Goal: Task Accomplishment & Management: Use online tool/utility

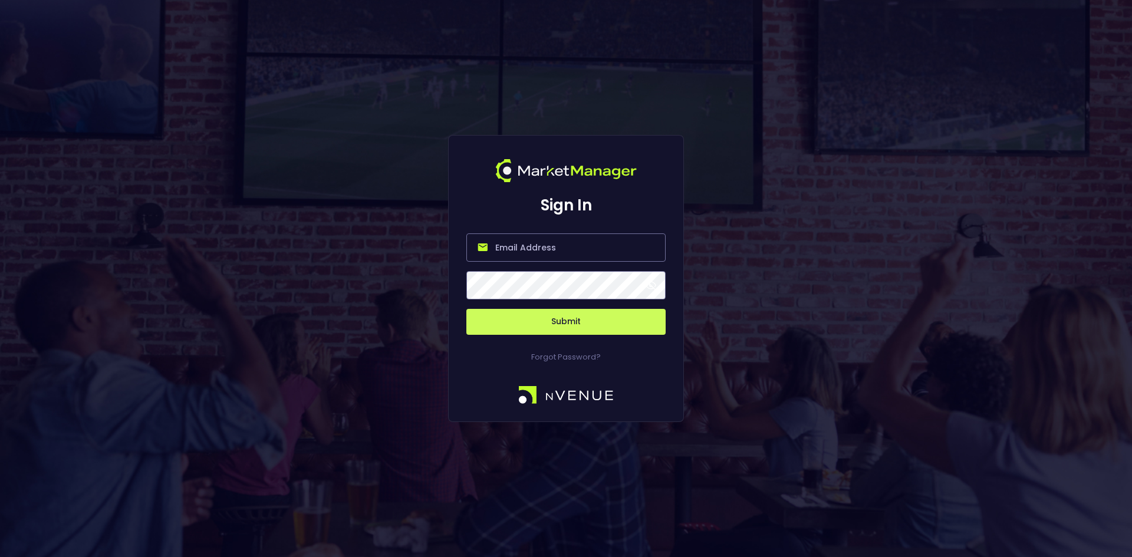
click at [516, 248] on input "email" at bounding box center [565, 247] width 199 height 28
type input "[EMAIL_ADDRESS][DOMAIN_NAME]"
click at [566, 321] on button "Submit" at bounding box center [565, 322] width 199 height 26
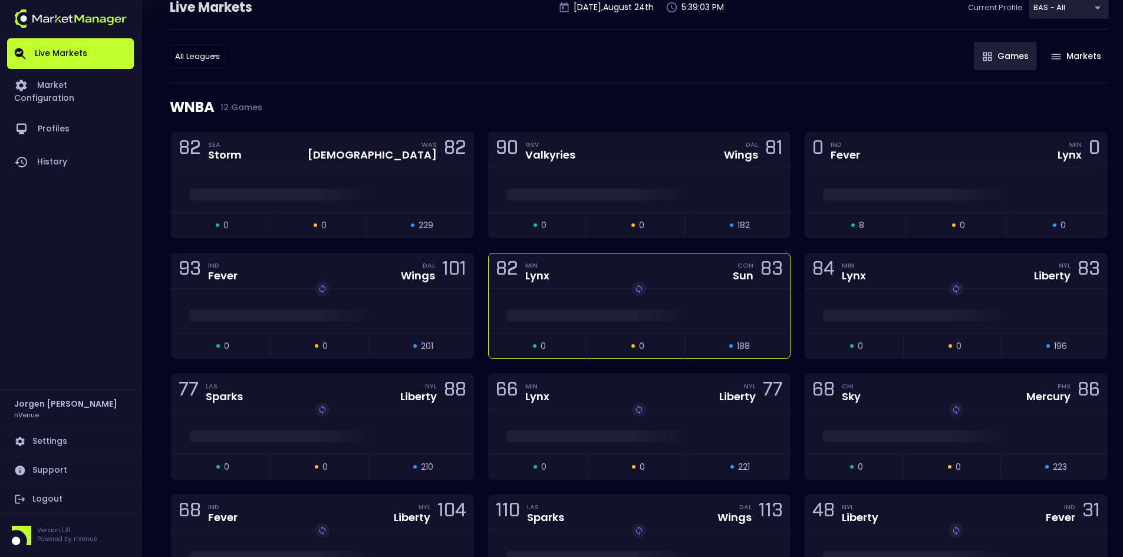
scroll to position [59, 0]
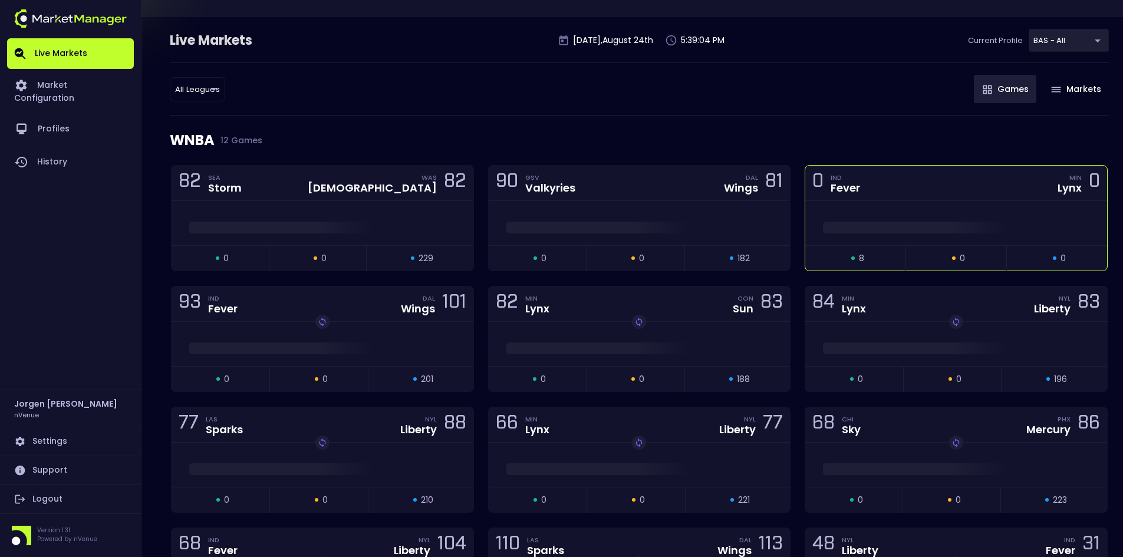
click at [880, 197] on div "0 IND Fever MIN Lynx 0" at bounding box center [956, 183] width 302 height 35
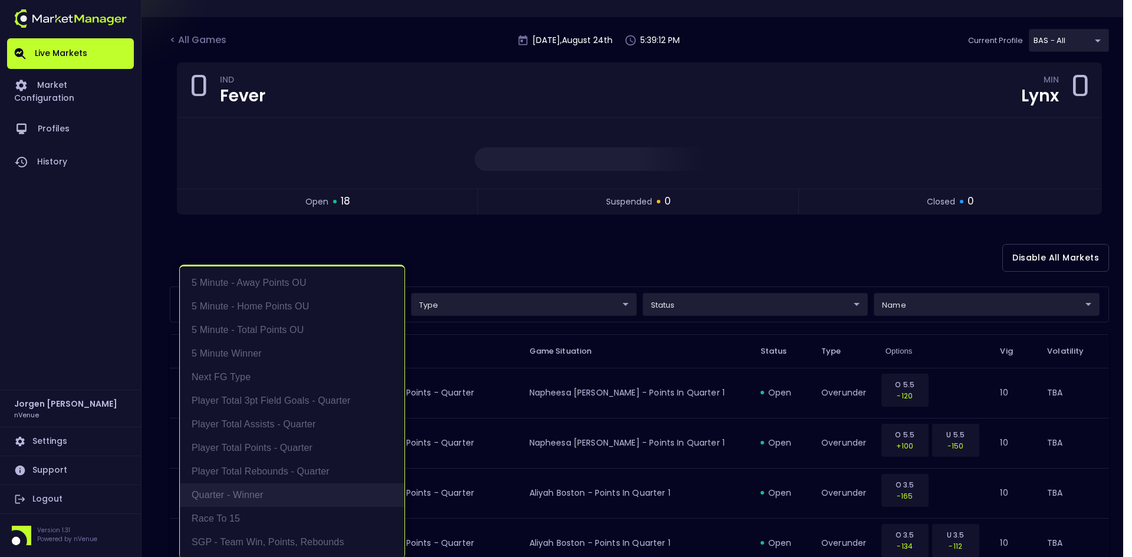
click at [226, 492] on li "Quarter - Winner" at bounding box center [292, 495] width 225 height 24
type input "Quarter - Winner"
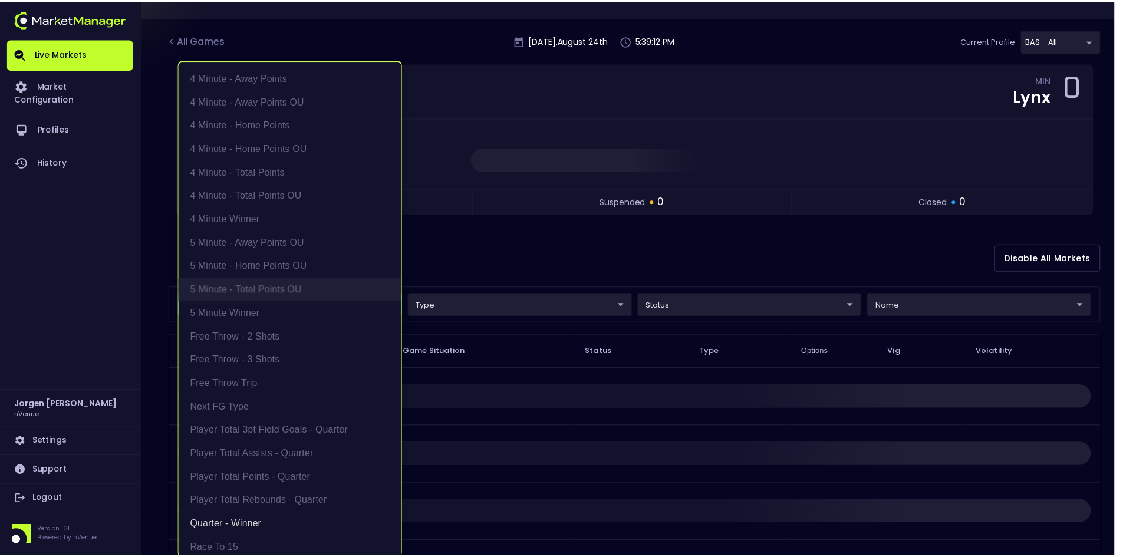
scroll to position [0, 0]
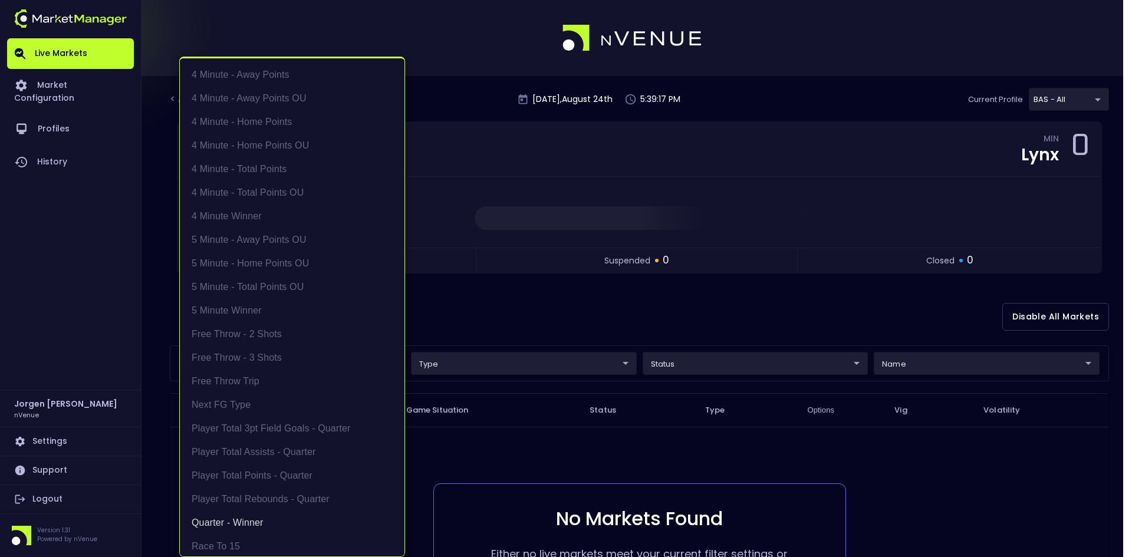
click at [476, 302] on div at bounding box center [566, 278] width 1132 height 557
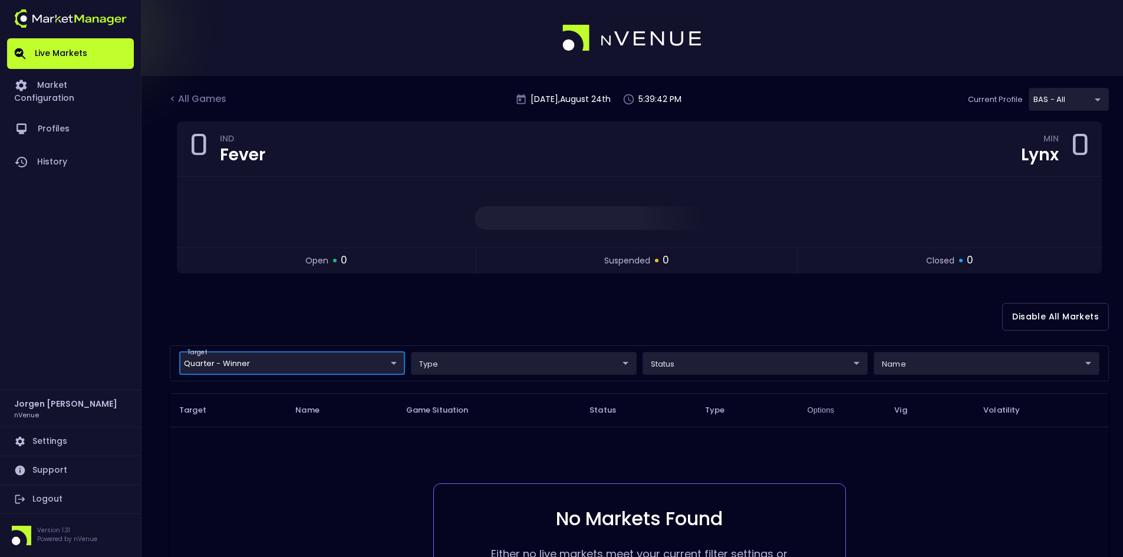
click at [278, 360] on body "Live Markets Market Configuration Profiles History [PERSON_NAME] nVenue Setting…" at bounding box center [561, 359] width 1123 height 718
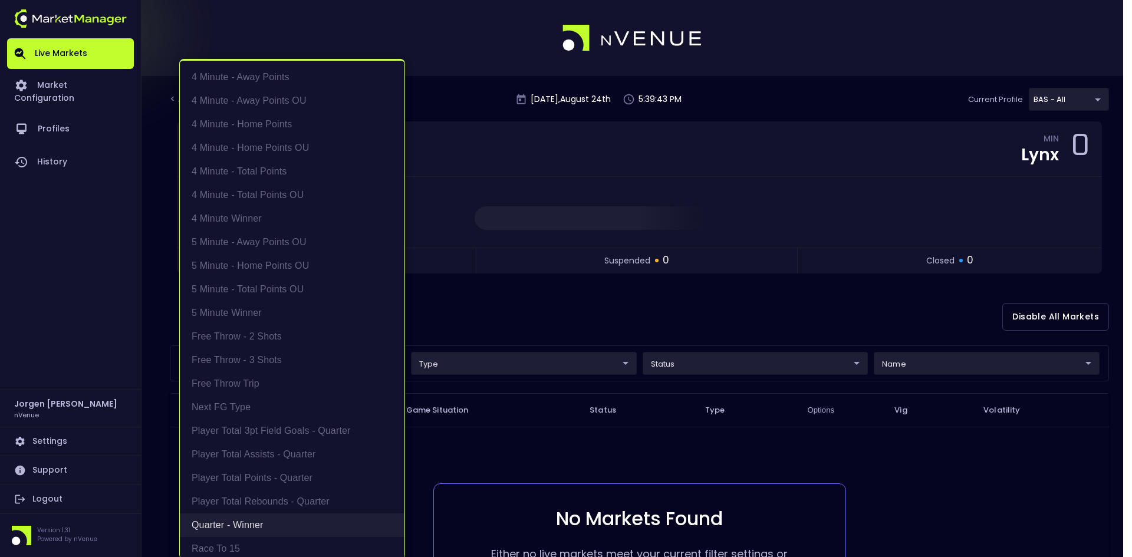
click at [221, 517] on li "Quarter - Winner" at bounding box center [292, 526] width 225 height 24
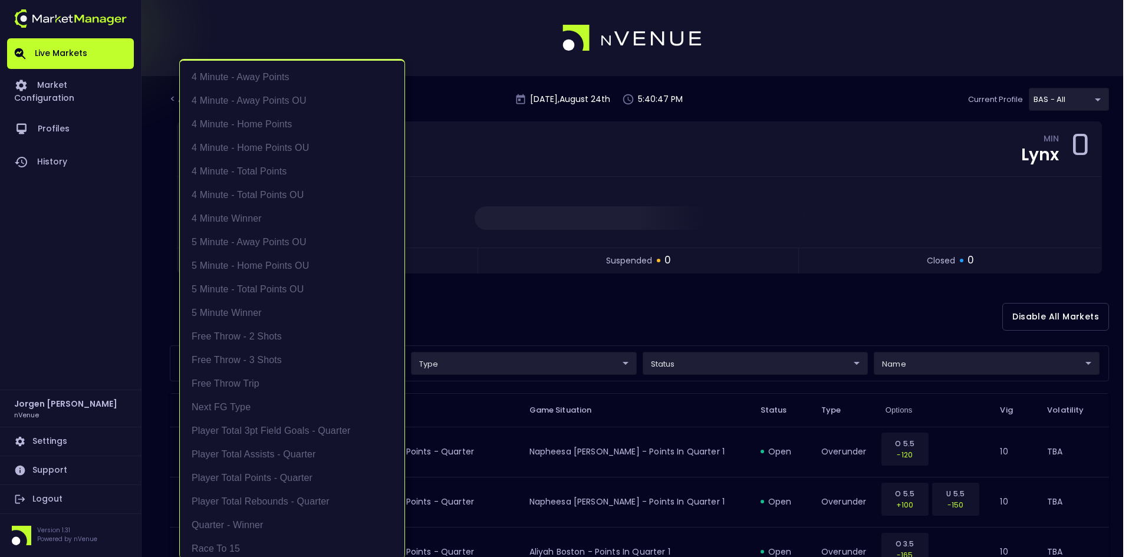
click at [673, 295] on div at bounding box center [566, 278] width 1132 height 557
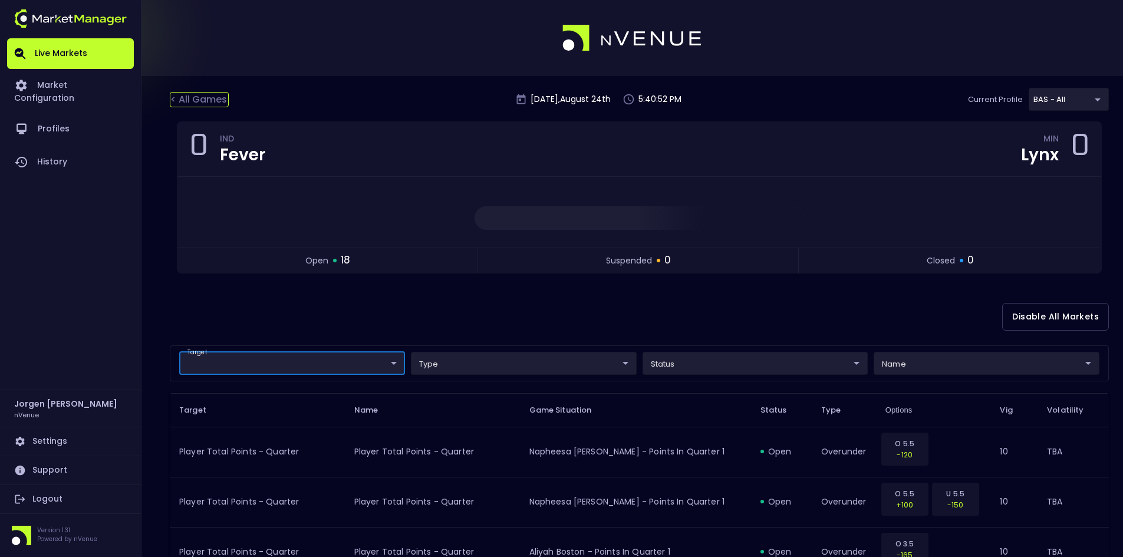
click at [214, 100] on div "< All Games" at bounding box center [199, 99] width 59 height 15
